Goal: Ask a question: Seek information or help from site administrators or community

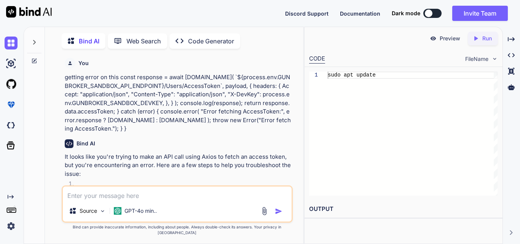
scroll to position [6386, 0]
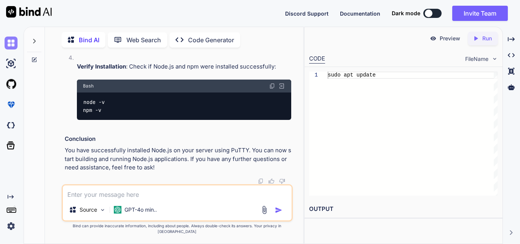
click at [10, 45] on img at bounding box center [11, 43] width 13 height 13
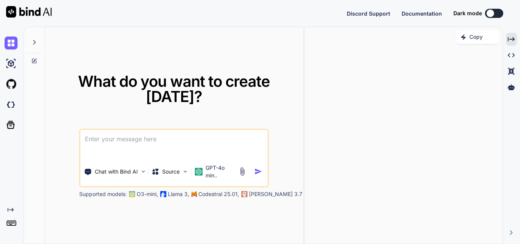
click at [196, 133] on textarea at bounding box center [173, 144] width 187 height 28
click at [183, 132] on textarea at bounding box center [173, 144] width 187 height 28
click at [175, 140] on textarea at bounding box center [173, 144] width 187 height 28
paste textarea "how to integrate api in [GEOGRAPHIC_DATA]"
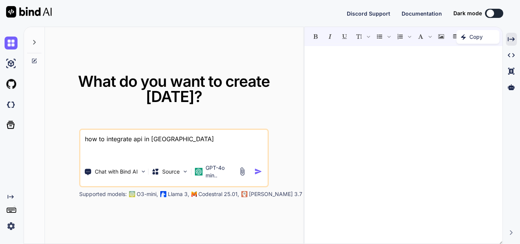
type textarea "how to integrate api in [GEOGRAPHIC_DATA]"
click at [256, 169] on img "button" at bounding box center [258, 171] width 8 height 8
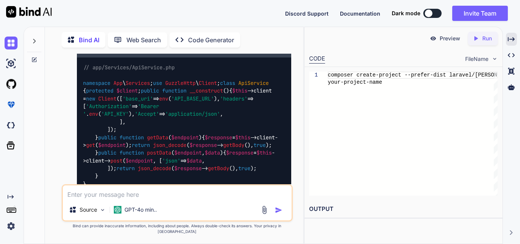
scroll to position [348, 0]
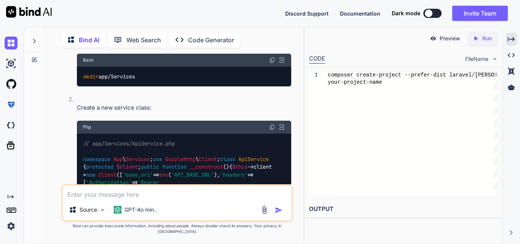
click at [274, 124] on div "Php" at bounding box center [184, 127] width 214 height 13
click at [270, 129] on img at bounding box center [272, 127] width 6 height 6
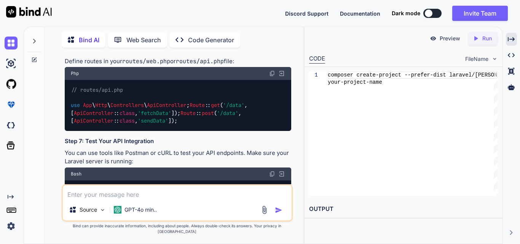
scroll to position [805, 0]
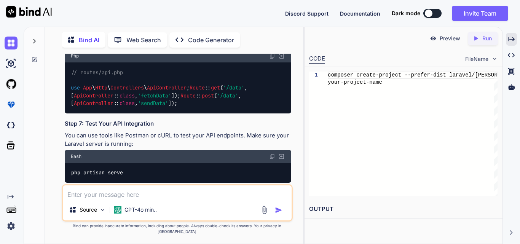
drag, startPoint x: 145, startPoint y: 101, endPoint x: 67, endPoint y: 95, distance: 78.6
copy code "use App \ Services \ ApiService ; use Illuminate \ Http \ Request ;"
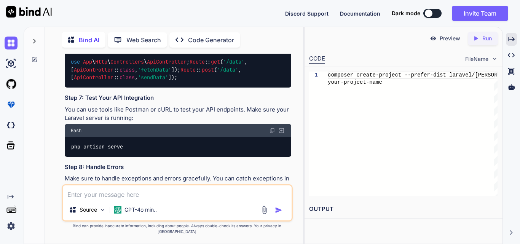
scroll to position [843, 0]
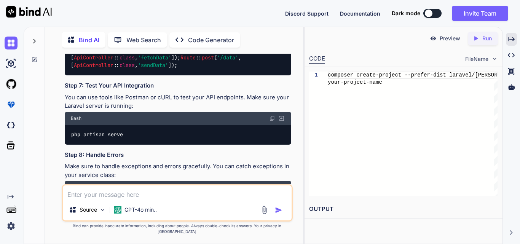
drag, startPoint x: 81, startPoint y: 99, endPoint x: 104, endPoint y: 137, distance: 45.1
copy code "protected $apiService ; public function __construct ( ApiService $apiService ) …"
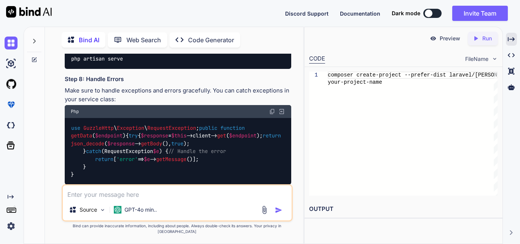
scroll to position [919, 0]
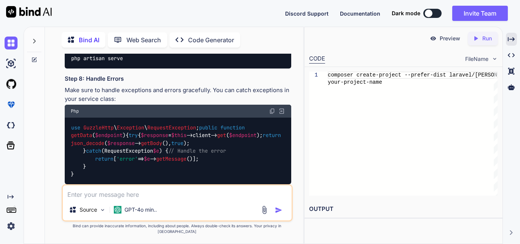
drag, startPoint x: 92, startPoint y: 90, endPoint x: 208, endPoint y: 98, distance: 115.9
copy code "$data = $this ->apiService-> getData ( '/data-endpoint' ); return response ()->…"
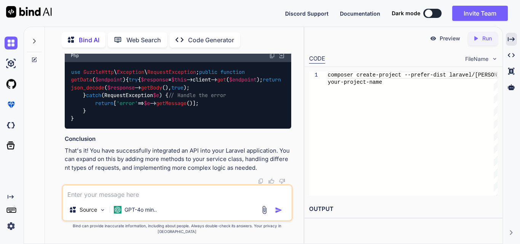
scroll to position [1033, 0]
click at [149, 207] on div "Source GPT-4o min.." at bounding box center [177, 202] width 231 height 37
click at [147, 206] on div "Source GPT-4o min.." at bounding box center [177, 202] width 231 height 37
click at [151, 197] on textarea at bounding box center [177, 192] width 229 height 14
paste textarea "UnexpectedValueException Invalid route action: [App\Http\Controllers\BigCommerc…"
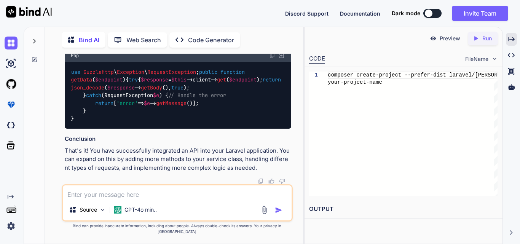
type textarea "UnexpectedValueException Invalid route action: [App\Http\Controllers\BigCommerc…"
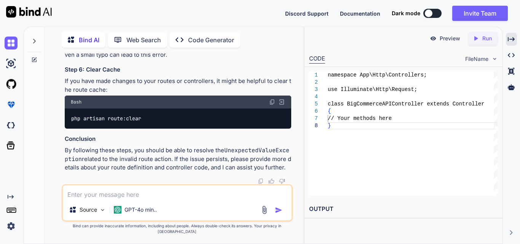
scroll to position [1589, 0]
click at [159, 199] on textarea at bounding box center [177, 192] width 229 height 14
type textarea "what should be the location of this file"
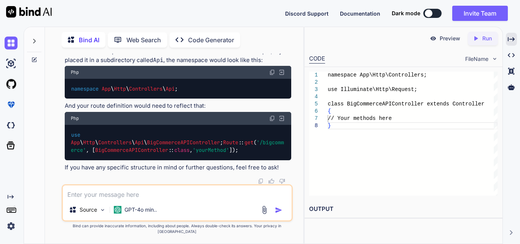
scroll to position [2192, 0]
click at [142, 205] on div "Source GPT-4o min.." at bounding box center [177, 202] width 231 height 37
click at [126, 196] on textarea at bounding box center [177, 192] width 229 height 14
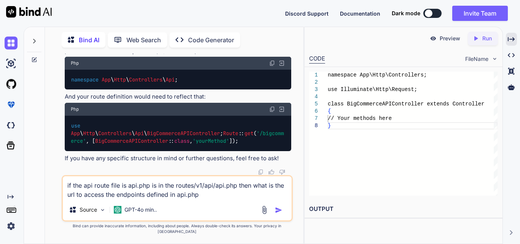
type textarea "if the api route file is api.php is in the routes/v1/api/api.php then what is t…"
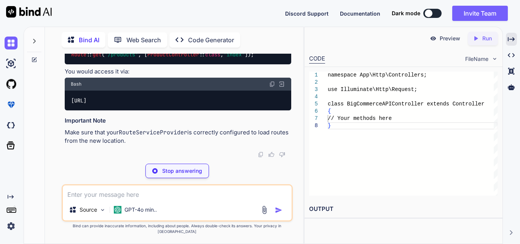
scroll to position [2367, 0]
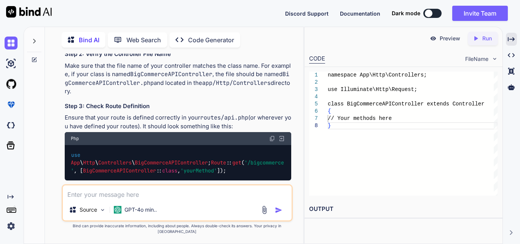
scroll to position [1221, 0]
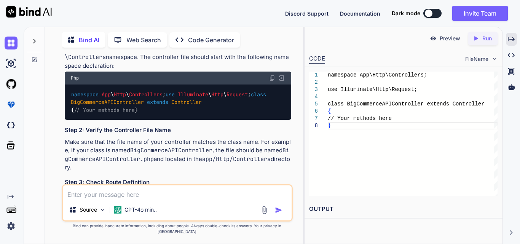
click at [164, 195] on textarea at bounding box center [177, 192] width 229 height 14
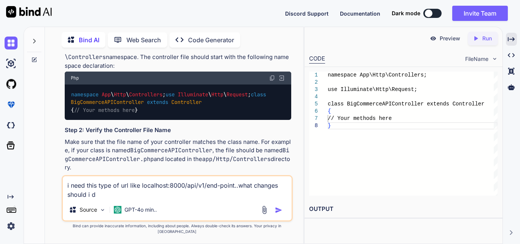
type textarea "i need this type of url like localhost:8000/api/v1/end-point..what changes shou…"
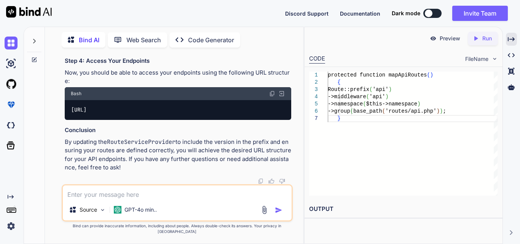
scroll to position [3150, 0]
click at [189, 190] on div "Source GPT-4o min.." at bounding box center [177, 202] width 231 height 37
click at [167, 197] on textarea at bounding box center [177, 192] width 229 height 14
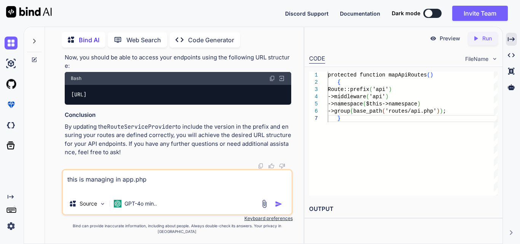
paste textarea "<?php use Illuminate\Foundation\Application; use Illuminate\Foundation\Configur…"
type textarea "this is managing in app.php <?php use Illuminate\Foundation\Application; use Il…"
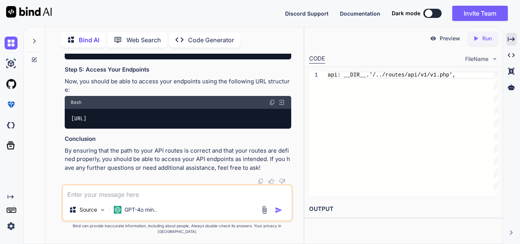
scroll to position [3852, 0]
paste textarea "localhost:8000/api/bigcommerce/products"
type textarea "but i am getting result on localhost:8000/api/products"
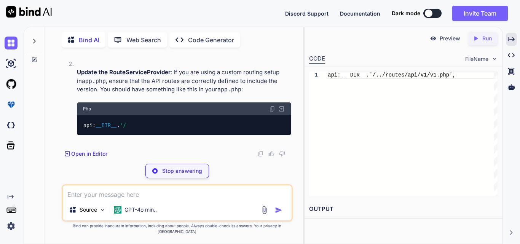
scroll to position [4070, 0]
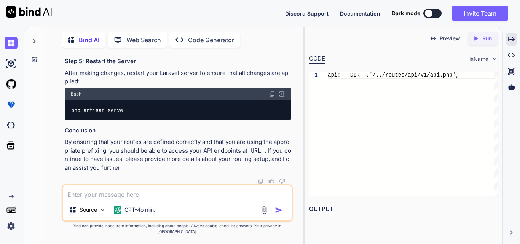
click at [162, 196] on textarea at bounding box center [177, 192] width 229 height 14
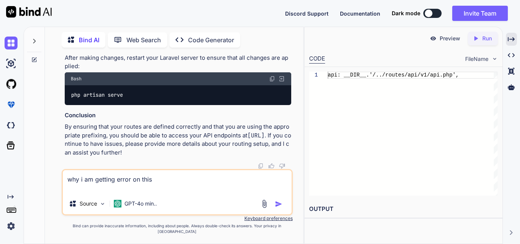
paste textarea "<?php namespace App\Http\Controllers; use App\Services\BigcommerceAPIService; c…"
type textarea "why i am getting error on this <?php namespace App\Http\Controllers; use App\Se…"
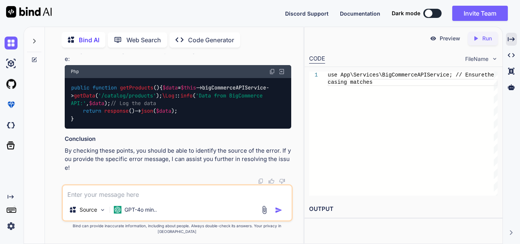
scroll to position [4776, 0]
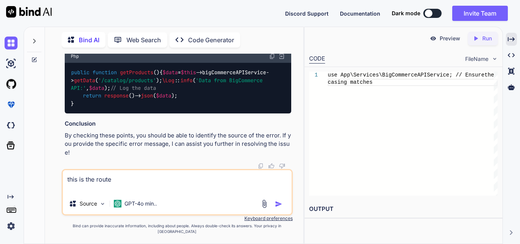
paste textarea "Route::get('/bigcommerce/products', BigCommerceAPIController::class, 'getProduc…"
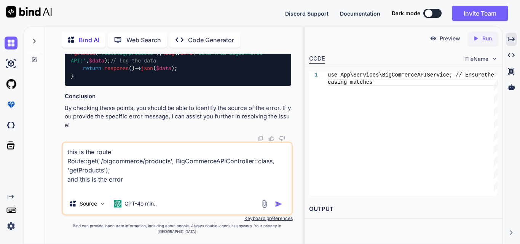
paste textarea "UnexpectedValueException Invalid route action: [App\Http\Controllers\BigCommerc…"
type textarea "this is the route Route::get('/bigcommerce/products', BigCommerceAPIController:…"
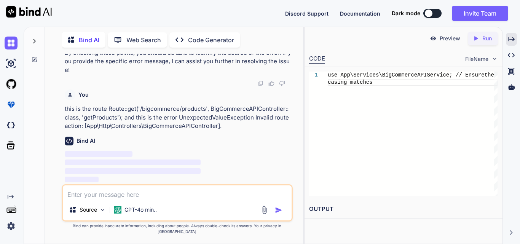
scroll to position [5177, 0]
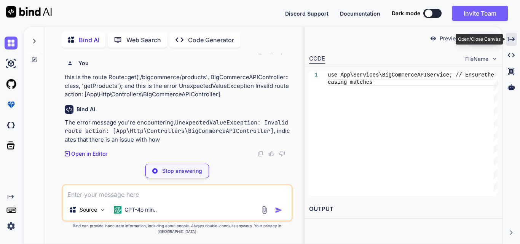
click at [512, 37] on icon "Created with Pixso." at bounding box center [510, 39] width 7 height 7
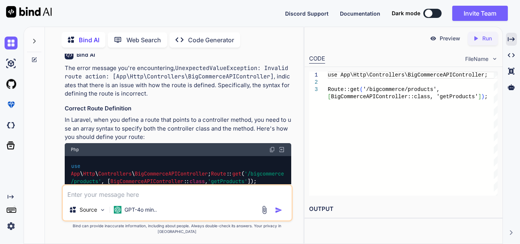
scroll to position [5329, 0]
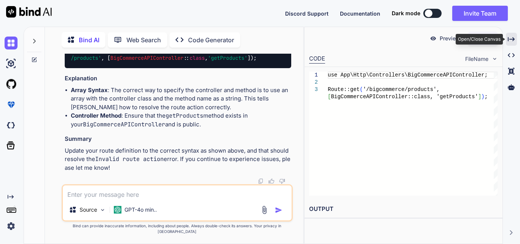
click at [510, 42] on icon "Created with Pixso." at bounding box center [510, 39] width 7 height 7
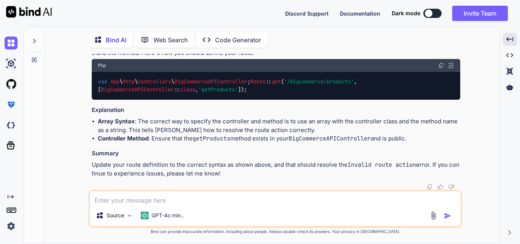
scroll to position [4794, 0]
click at [219, 195] on textarea at bounding box center [275, 198] width 371 height 14
paste textarea "GuzzleHttp\Exception\ClientException Client error: `GET https://[DOMAIN_NAME]/c…"
type textarea "GuzzleHttp\Exception\ClientException Client error: `GET https://[DOMAIN_NAME]/c…"
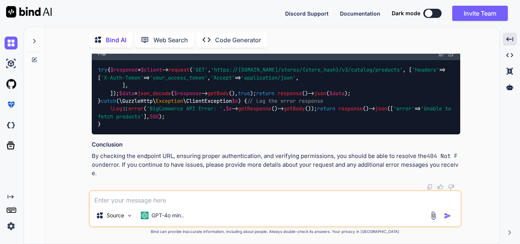
scroll to position [5342, 0]
click at [183, 199] on textarea at bounding box center [275, 198] width 371 height 14
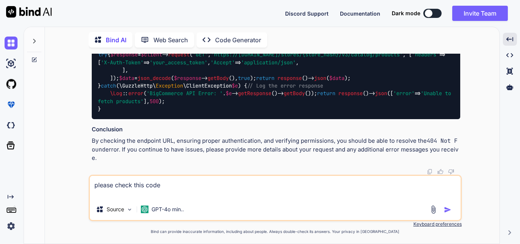
paste textarea "<?php namespace App\Services; use GuzzleHttp\Client; class BigcommerceAPIServic…"
type textarea "please check this code <?php namespace App\Services; use GuzzleHttp\Client; cla…"
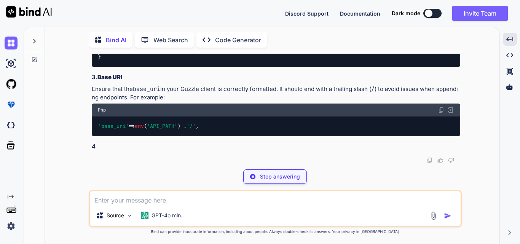
scroll to position [5975, 0]
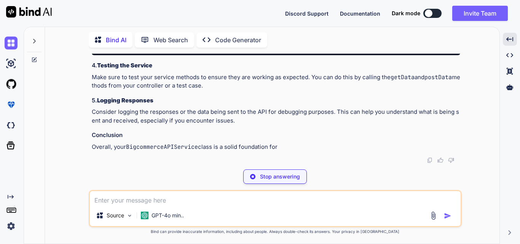
click at [169, 49] on span "'API_PATH'" at bounding box center [162, 45] width 30 height 7
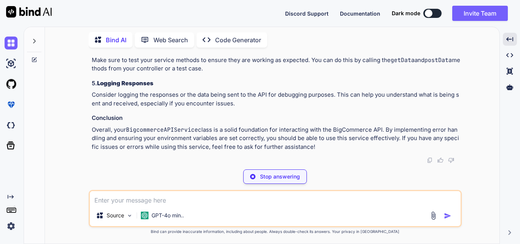
scroll to position [6774, 0]
click at [110, 32] on code "'base_uri' => env ( 'API_PATH' ) . '/' ," at bounding box center [149, 28] width 102 height 8
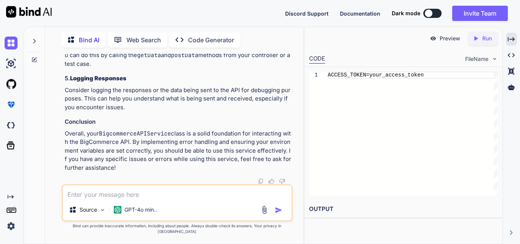
click at [110, 19] on code "'base_uri' => env ( 'API_PATH' ) . '/' ," at bounding box center [122, 15] width 102 height 8
click at [222, 25] on div "'base_uri' => env ( 'API_PATH' ) . '/' ," at bounding box center [178, 15] width 226 height 20
drag, startPoint x: 164, startPoint y: 134, endPoint x: 179, endPoint y: 132, distance: 15.1
click at [172, 19] on code "'base_uri' => env ( 'API_PATH' ) . '/' ," at bounding box center [122, 15] width 102 height 8
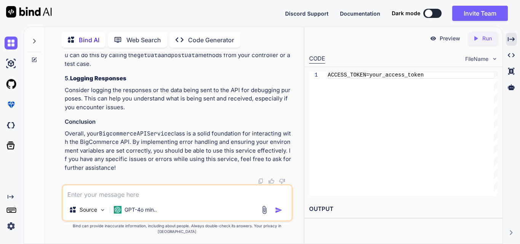
copy code ". '/'"
click at [178, 199] on textarea at bounding box center [177, 192] width 229 height 14
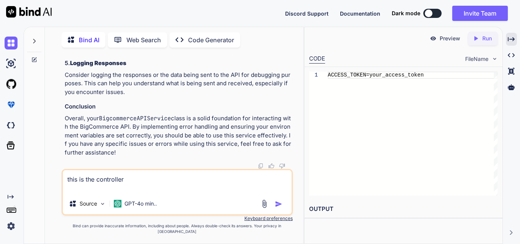
paste textarea "<?php namespace App\Http\Controllers; use App\Services\BigcommerceAPIService; c…"
type textarea "this is the controller <?php namespace App\Http\Controllers; use App\Services\B…"
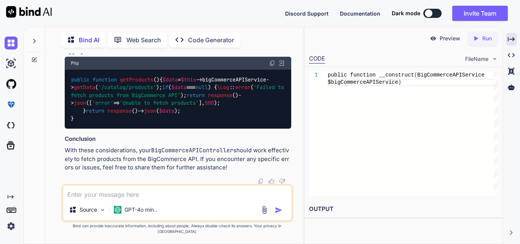
scroll to position [7351, 0]
drag, startPoint x: 82, startPoint y: 122, endPoint x: 205, endPoint y: 163, distance: 130.0
copy code "if ( $data === null ) { return response ()-> json ([ 'error' => 'Unable to fetc…"
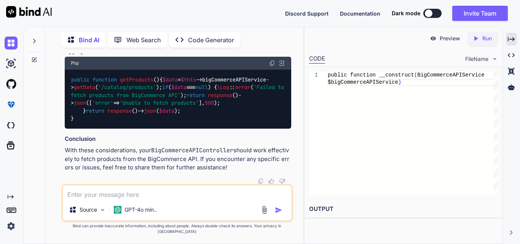
scroll to position [7612, 0]
click at [506, 45] on div "Created with Pixso. Open/Close Canvas" at bounding box center [511, 39] width 11 height 13
click at [513, 37] on icon "Created with Pixso." at bounding box center [510, 39] width 7 height 7
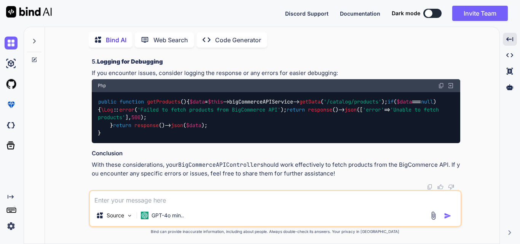
scroll to position [6618, 0]
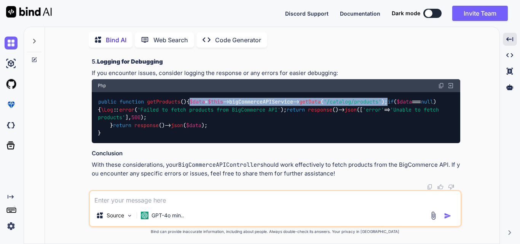
drag, startPoint x: 109, startPoint y: 108, endPoint x: 323, endPoint y: 108, distance: 213.4
click at [323, 108] on div "public function getProducts ( ) { $data = $this ->bigCommerceAPIService-> getDa…" at bounding box center [276, 117] width 368 height 51
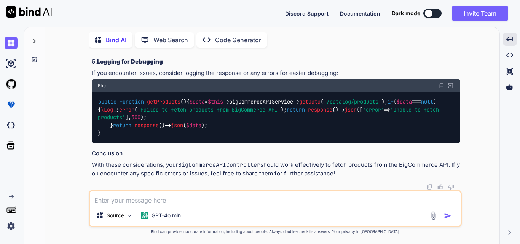
drag, startPoint x: 323, startPoint y: 108, endPoint x: 200, endPoint y: 115, distance: 122.6
click at [200, 115] on div "public function getProducts ( ) { $data = $this ->bigCommerceAPIService-> getDa…" at bounding box center [276, 117] width 368 height 51
click at [189, 105] on span "$data" at bounding box center [196, 102] width 15 height 7
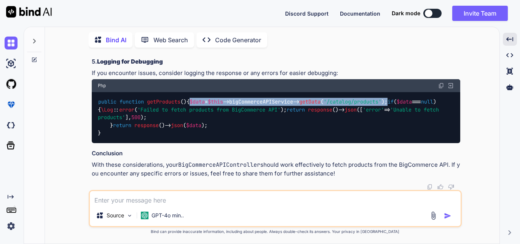
drag, startPoint x: 110, startPoint y: 108, endPoint x: 322, endPoint y: 108, distance: 212.3
click at [322, 108] on div "public function getProducts ( ) { $data = $this ->bigCommerceAPIService-> getDa…" at bounding box center [276, 117] width 368 height 51
click at [317, 111] on code "public function getProducts ( ) { $data = $this ->bigCommerceAPIService-> getDa…" at bounding box center [270, 117] width 344 height 39
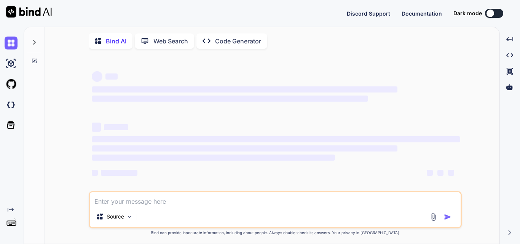
click at [208, 204] on textarea at bounding box center [275, 199] width 371 height 14
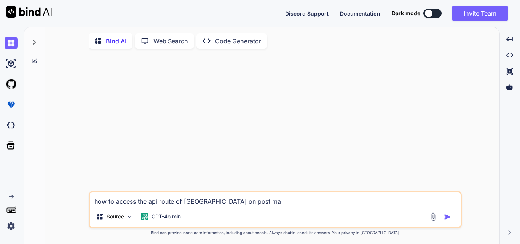
type textarea "how to access the api route of laravel on post man"
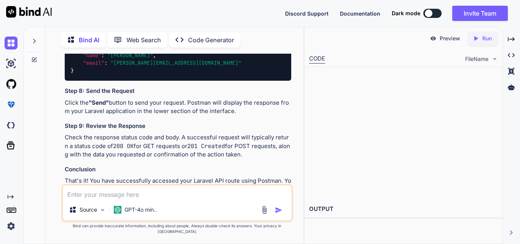
scroll to position [539, 0]
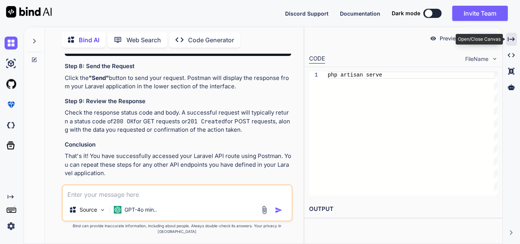
click at [510, 40] on icon "Created with Pixso." at bounding box center [510, 39] width 7 height 7
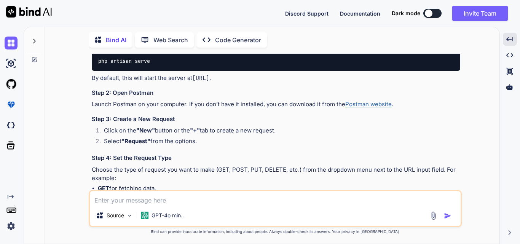
scroll to position [0, 0]
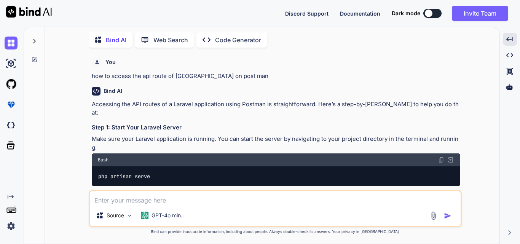
click at [191, 198] on textarea at bounding box center [275, 198] width 371 height 14
paste textarea "require(D:\BryantRidge-RETL-source-code\Bryantridge_source_code\bootstrap/../ro…"
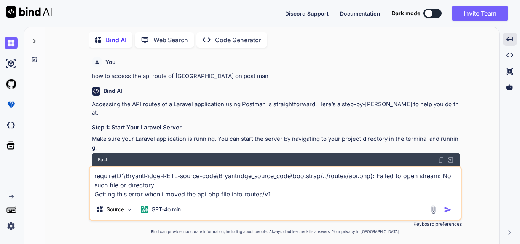
type textarea "require(D:\BryantRidge-RETL-source-code\Bryantridge_source_code\bootstrap/../ro…"
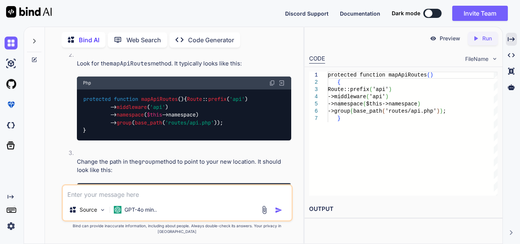
scroll to position [819, 0]
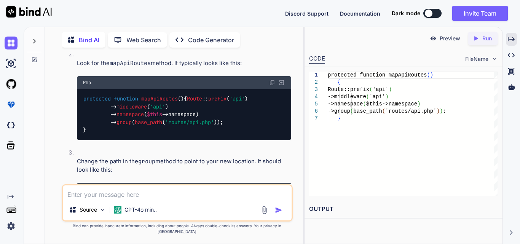
click at [161, 101] on span "mapApiRoutes" at bounding box center [159, 98] width 37 height 7
copy span "mapApiRoutes"
click at [190, 115] on div "protected function mapApiRoutes ( ) { Route :: prefix ( 'api' ) -> middleware (…" at bounding box center [184, 114] width 214 height 51
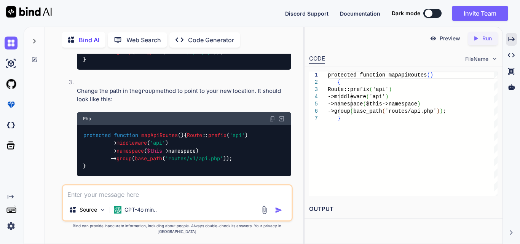
scroll to position [1004, 0]
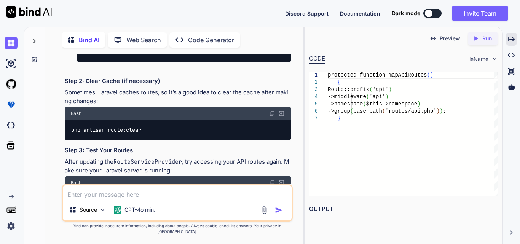
drag, startPoint x: 201, startPoint y: 75, endPoint x: 222, endPoint y: 76, distance: 20.5
click at [222, 48] on span "'routes/v1/api.php'" at bounding box center [194, 44] width 58 height 7
copy span "api.php"
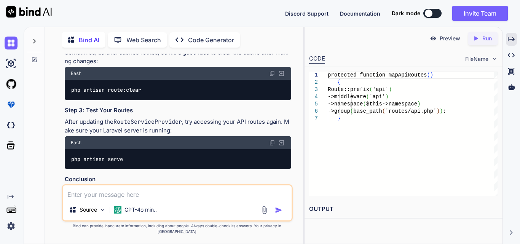
scroll to position [1118, 0]
